Goal: Book appointment/travel/reservation

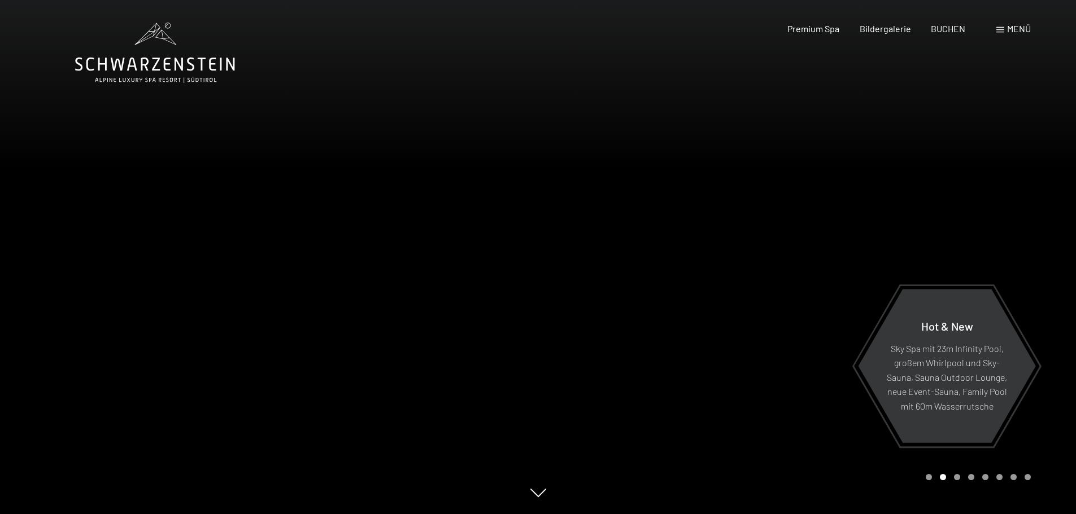
click at [929, 476] on div "Carousel Page 1" at bounding box center [928, 477] width 6 height 6
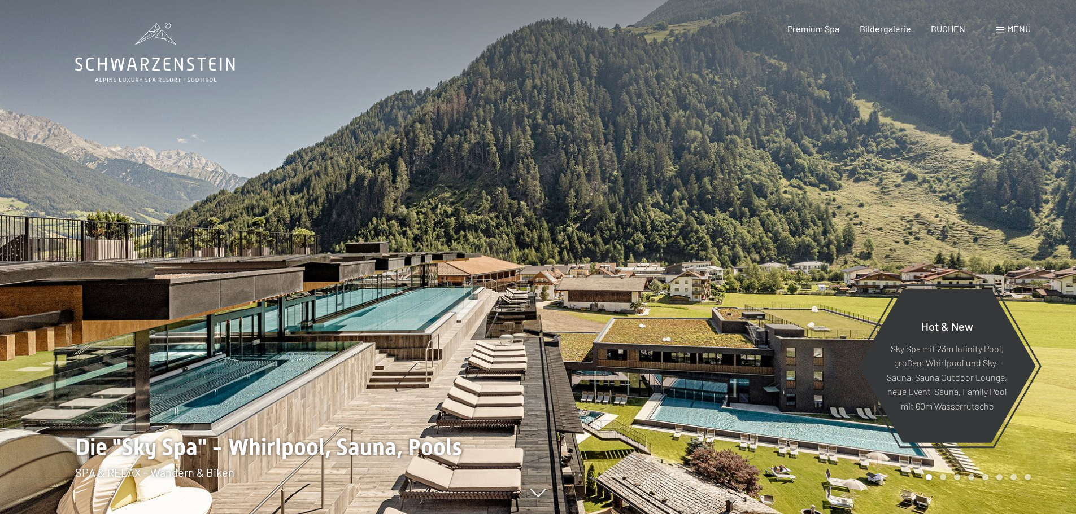
click at [1007, 27] on span "Menü" at bounding box center [1019, 28] width 24 height 11
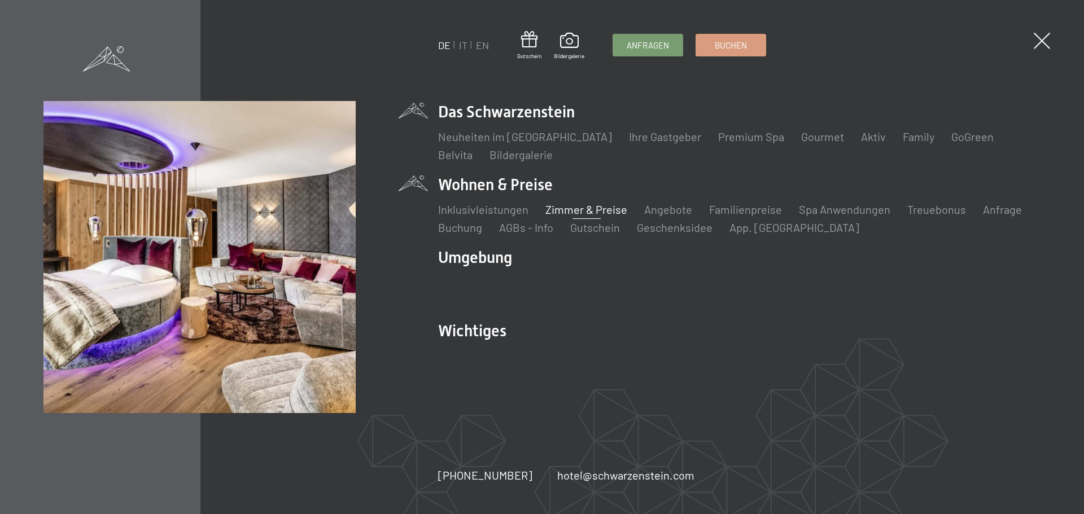
click at [593, 209] on link "Zimmer & Preise" at bounding box center [586, 210] width 82 height 14
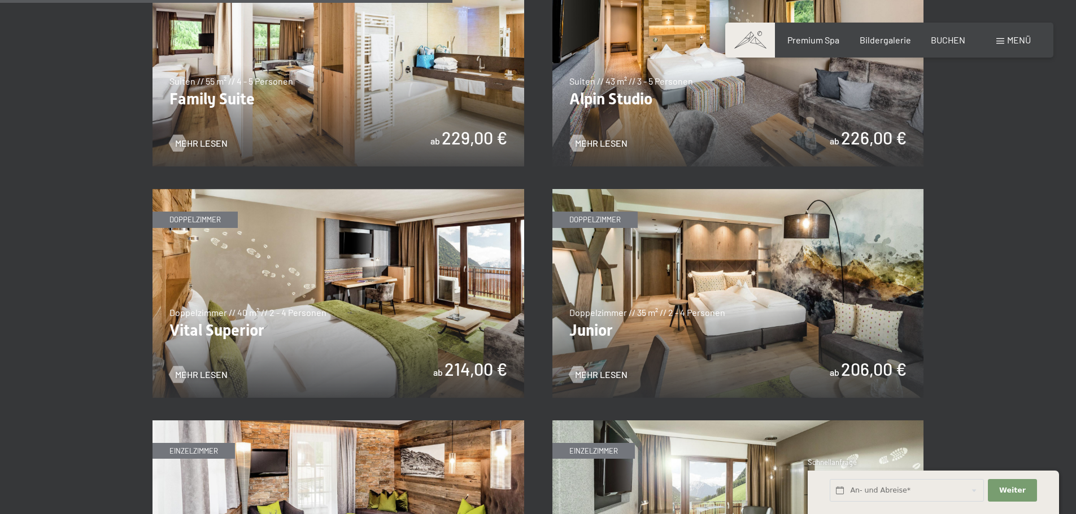
scroll to position [1468, 0]
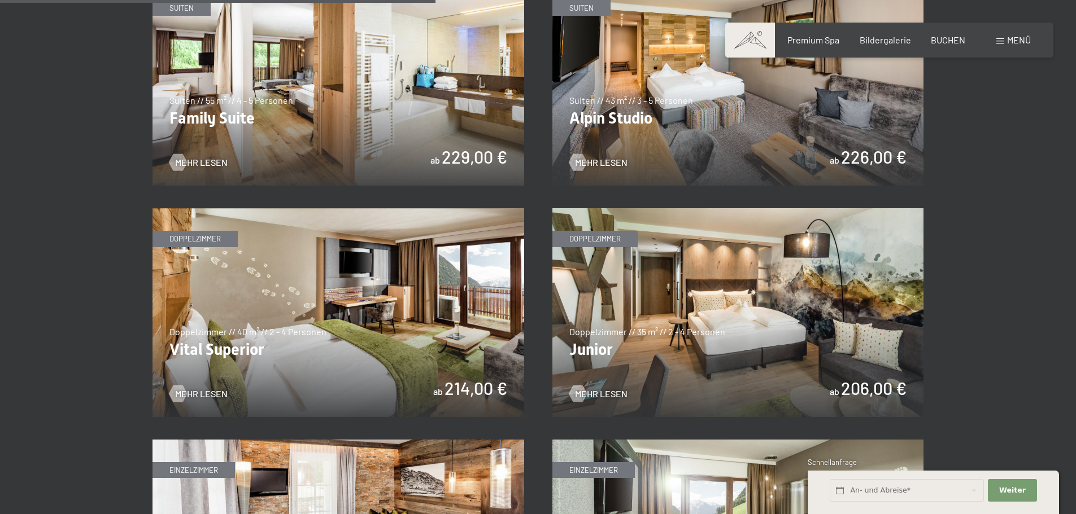
click at [466, 388] on img at bounding box center [338, 312] width 372 height 209
